Goal: Understand process/instructions: Learn how to perform a task or action

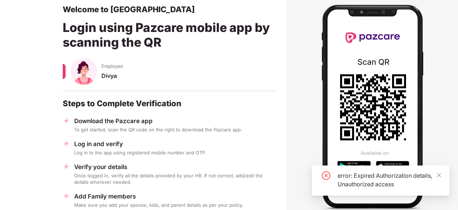
scroll to position [89, 0]
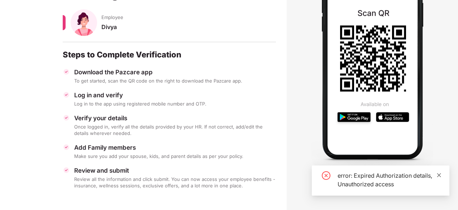
click at [438, 178] on link at bounding box center [439, 175] width 5 height 8
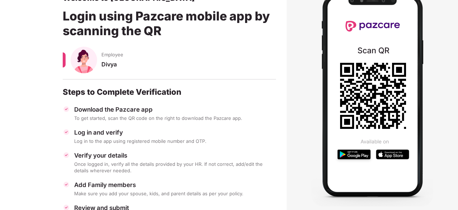
scroll to position [0, 0]
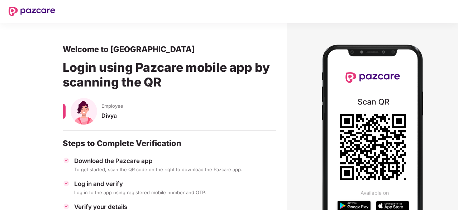
click at [362, 130] on icon at bounding box center [373, 147] width 66 height 66
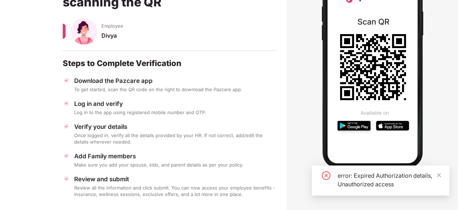
scroll to position [84, 0]
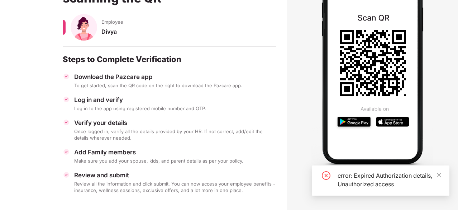
click at [250, 132] on div "Once logged in, verify all the details provided by your HR. If not correct, add…" at bounding box center [175, 134] width 202 height 13
click at [248, 131] on div "Once logged in, verify all the details provided by your HR. If not correct, add…" at bounding box center [175, 134] width 202 height 13
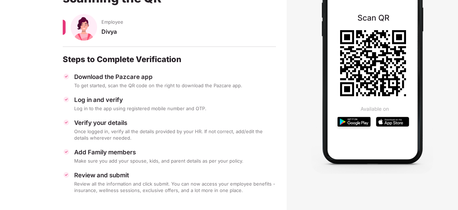
scroll to position [89, 0]
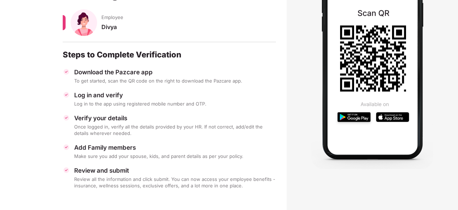
click at [223, 182] on div "Review all the information and click submit. You can now access your employee b…" at bounding box center [175, 182] width 202 height 13
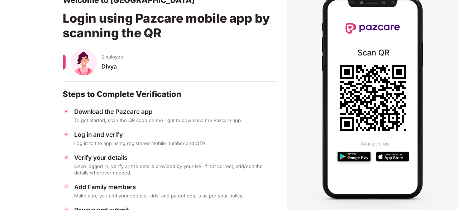
scroll to position [46, 0]
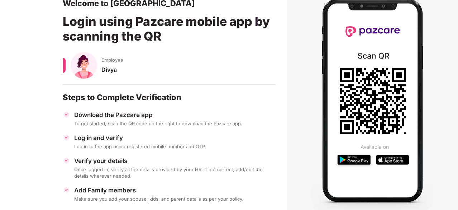
click at [134, 114] on div "Download the Pazcare app" at bounding box center [175, 115] width 202 height 8
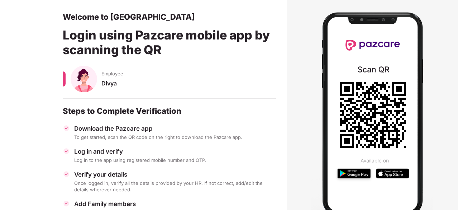
scroll to position [0, 1]
